Goal: Communication & Community: Answer question/provide support

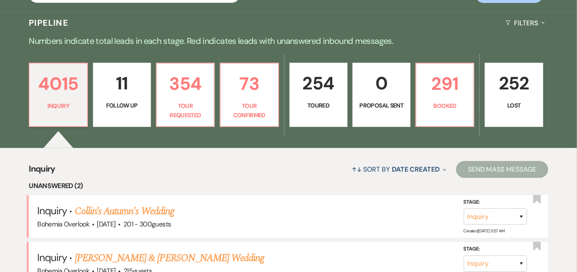
scroll to position [188, 0]
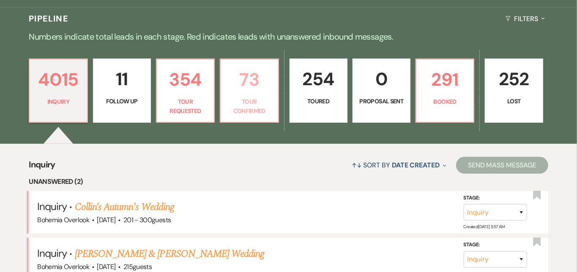
click at [272, 85] on p "73" at bounding box center [249, 79] width 47 height 28
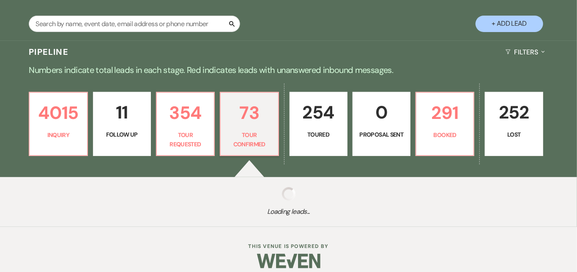
select select "4"
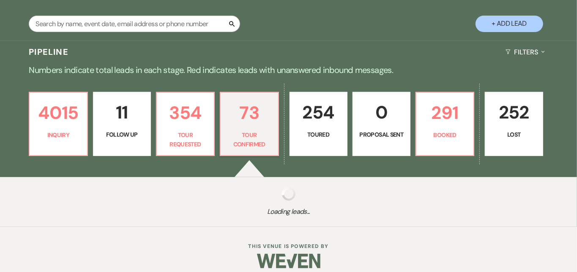
select select "4"
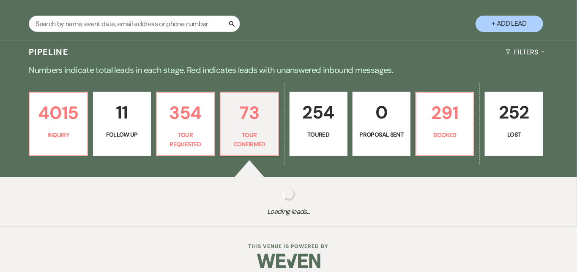
select select "4"
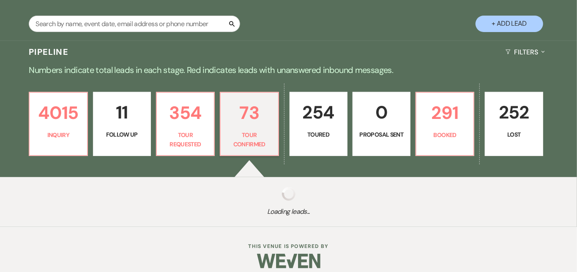
select select "4"
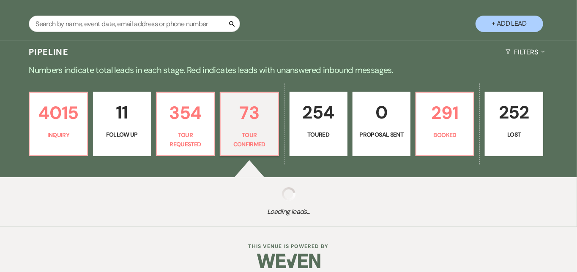
select select "4"
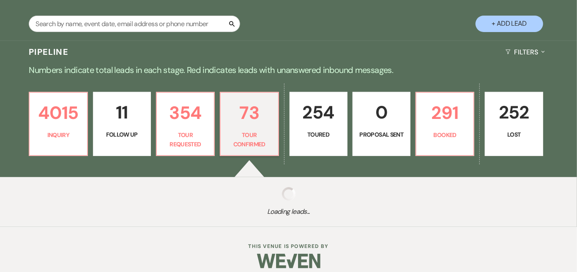
select select "4"
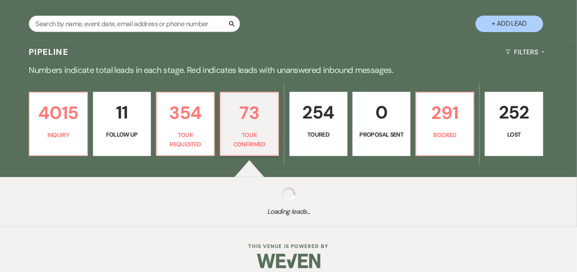
select select "4"
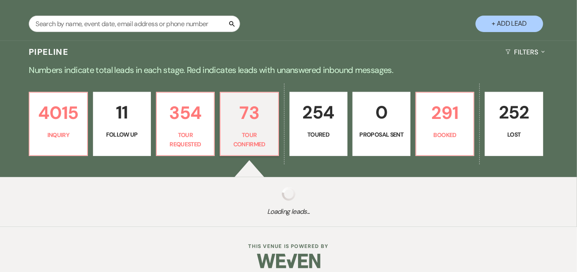
select select "4"
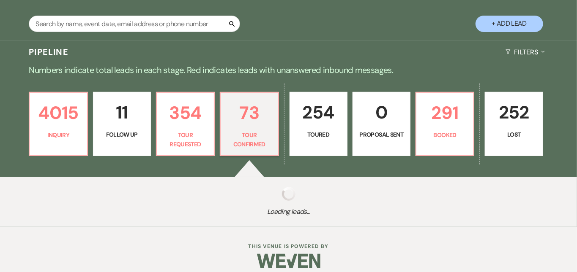
select select "4"
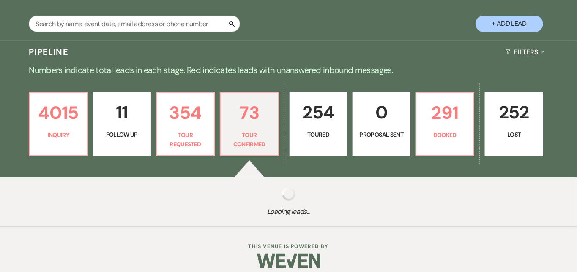
select select "4"
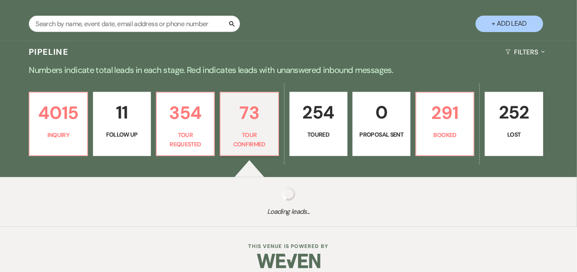
select select "4"
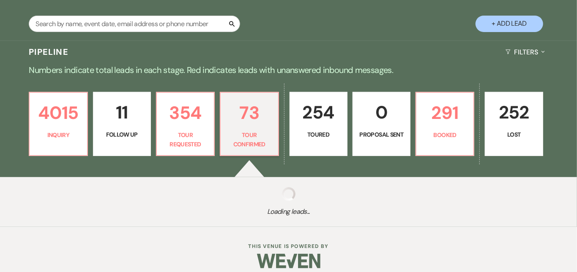
select select "4"
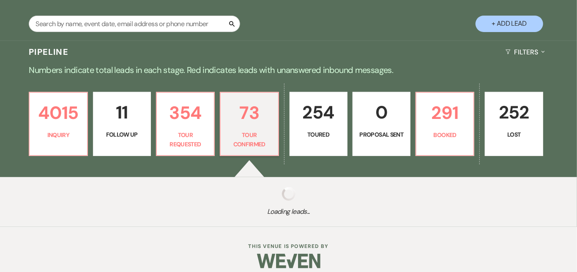
select select "4"
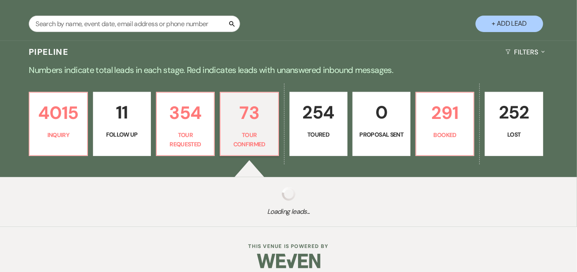
select select "4"
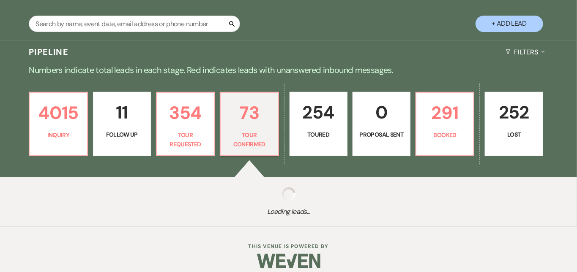
select select "4"
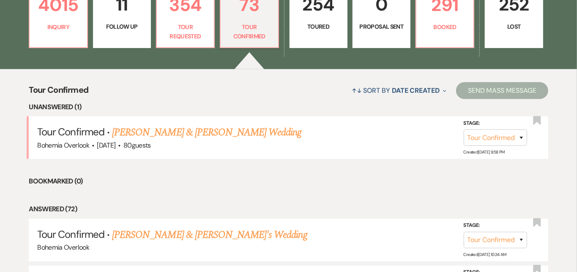
scroll to position [265, 0]
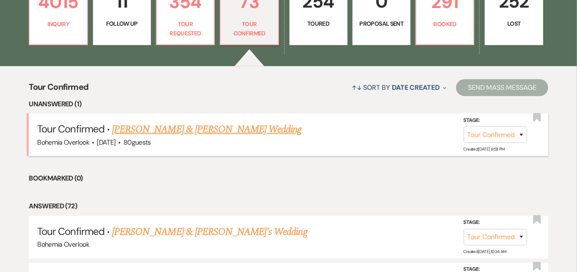
click at [266, 122] on link "Nicholas Short & Hailee Heaton's Wedding" at bounding box center [206, 129] width 189 height 15
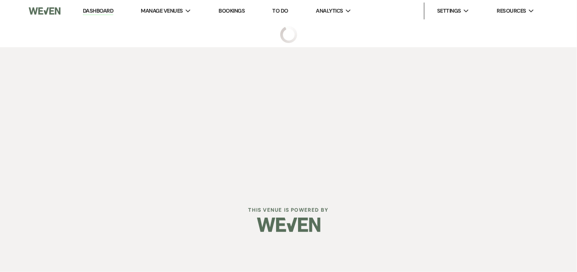
select select "4"
select select "5"
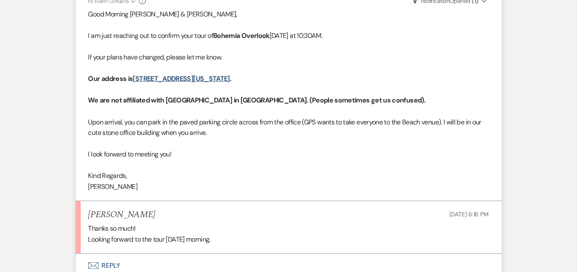
scroll to position [1862, 0]
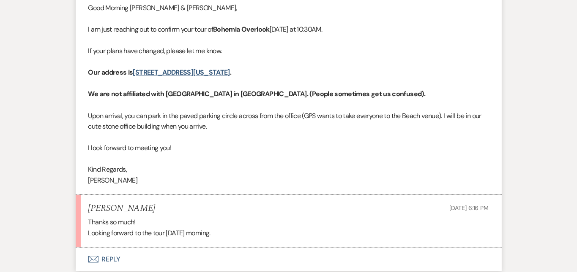
click at [182, 248] on button "Envelope Reply" at bounding box center [289, 260] width 426 height 24
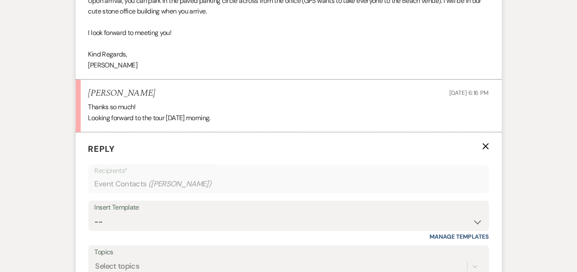
scroll to position [1999, 0]
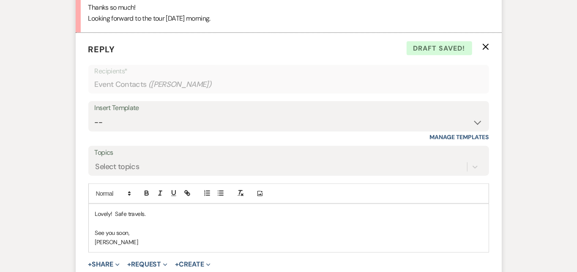
scroll to position [2080, 0]
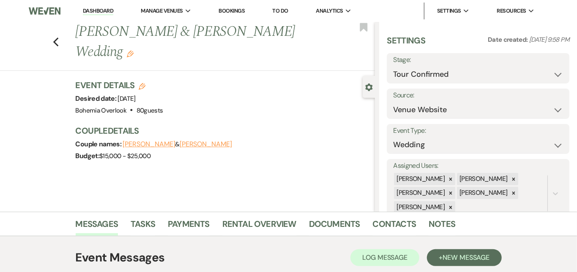
scroll to position [0, 0]
